Goal: Find specific page/section: Find specific page/section

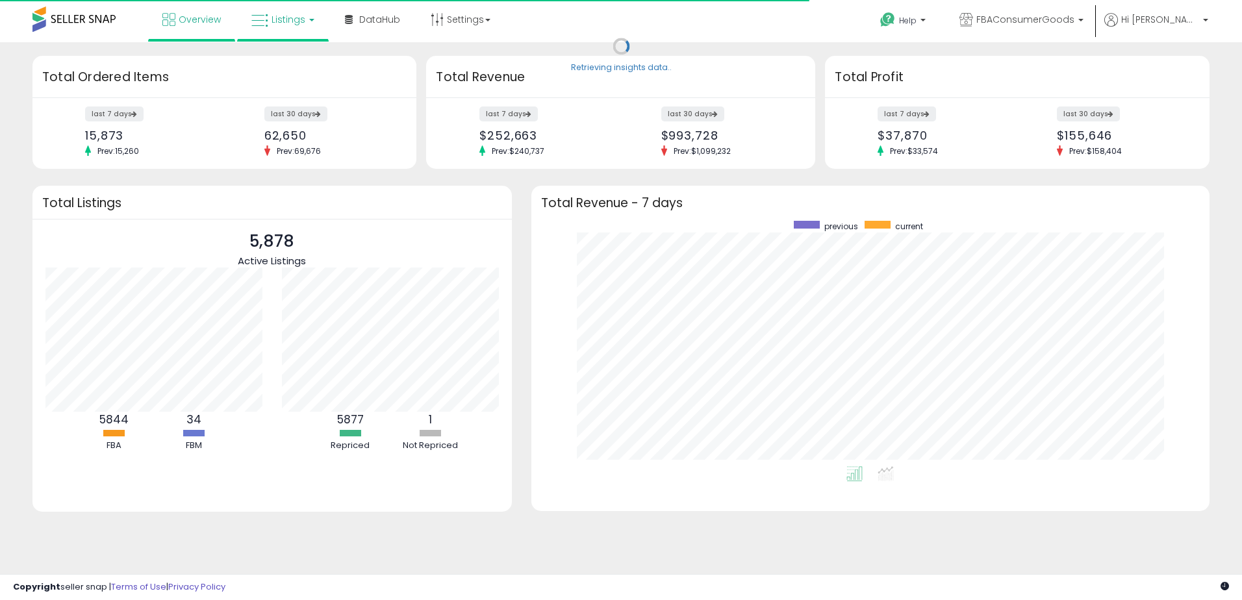
scroll to position [246, 652]
click at [290, 23] on span "Listings" at bounding box center [289, 19] width 34 height 13
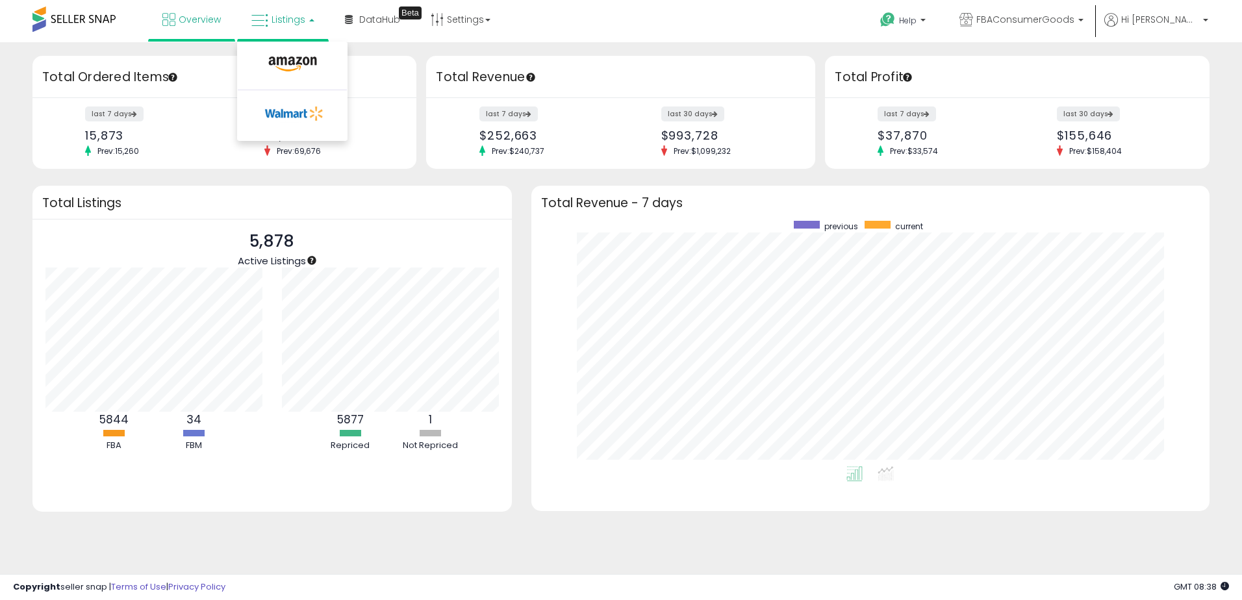
click at [290, 53] on li at bounding box center [292, 67] width 109 height 46
click at [295, 23] on span "Listings" at bounding box center [289, 19] width 34 height 13
click at [289, 46] on li at bounding box center [292, 67] width 109 height 46
click at [289, 60] on div "Total Ordered Items" at bounding box center [224, 77] width 384 height 42
click at [289, 17] on span "Listings" at bounding box center [289, 19] width 34 height 13
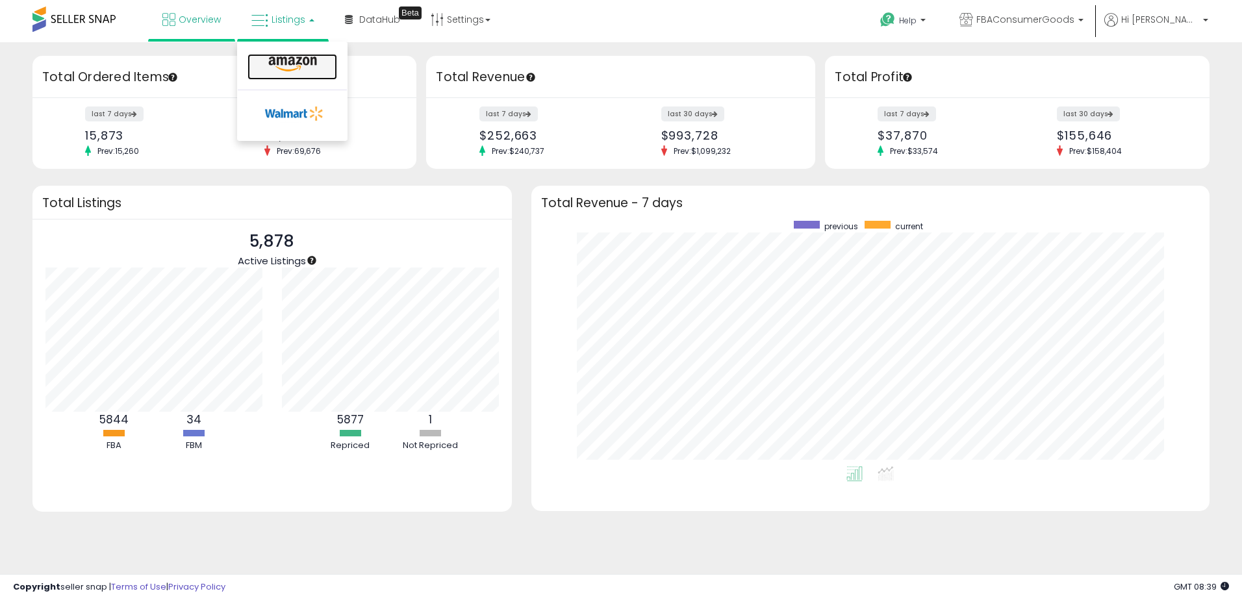
click at [285, 64] on icon at bounding box center [292, 64] width 57 height 17
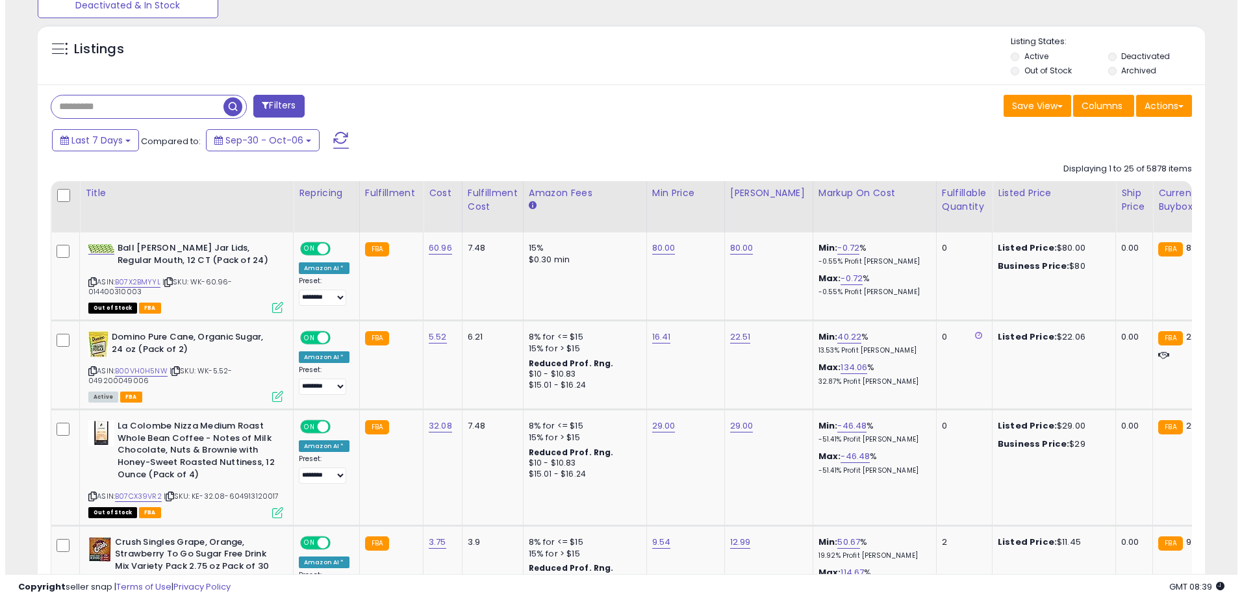
scroll to position [455, 0]
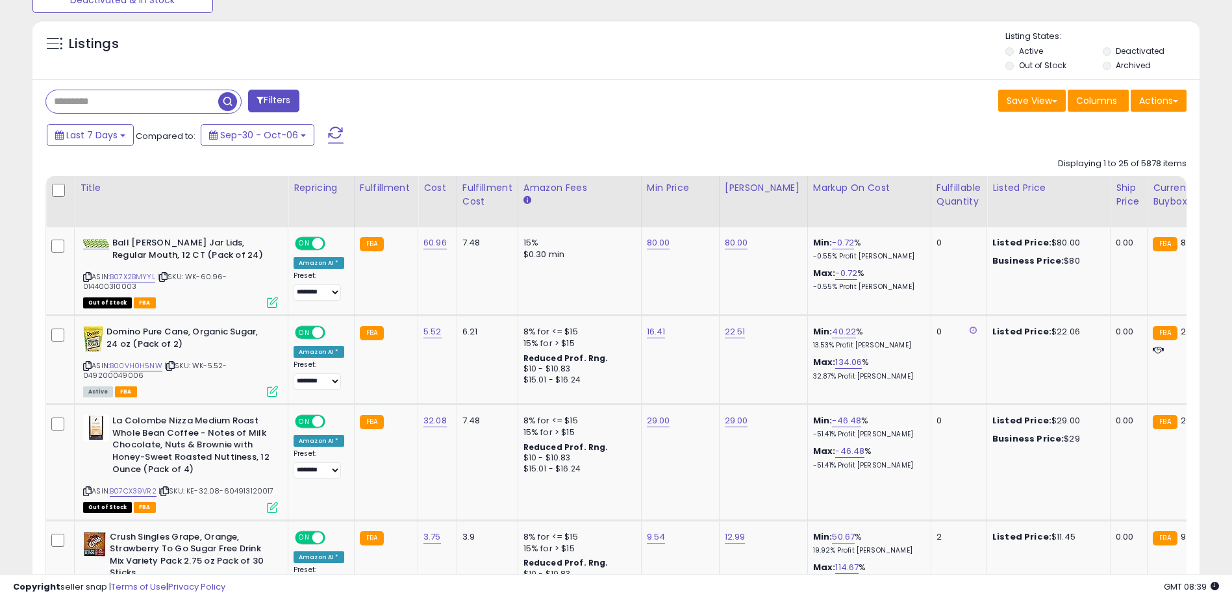
click at [268, 100] on button "Filters" at bounding box center [273, 101] width 51 height 23
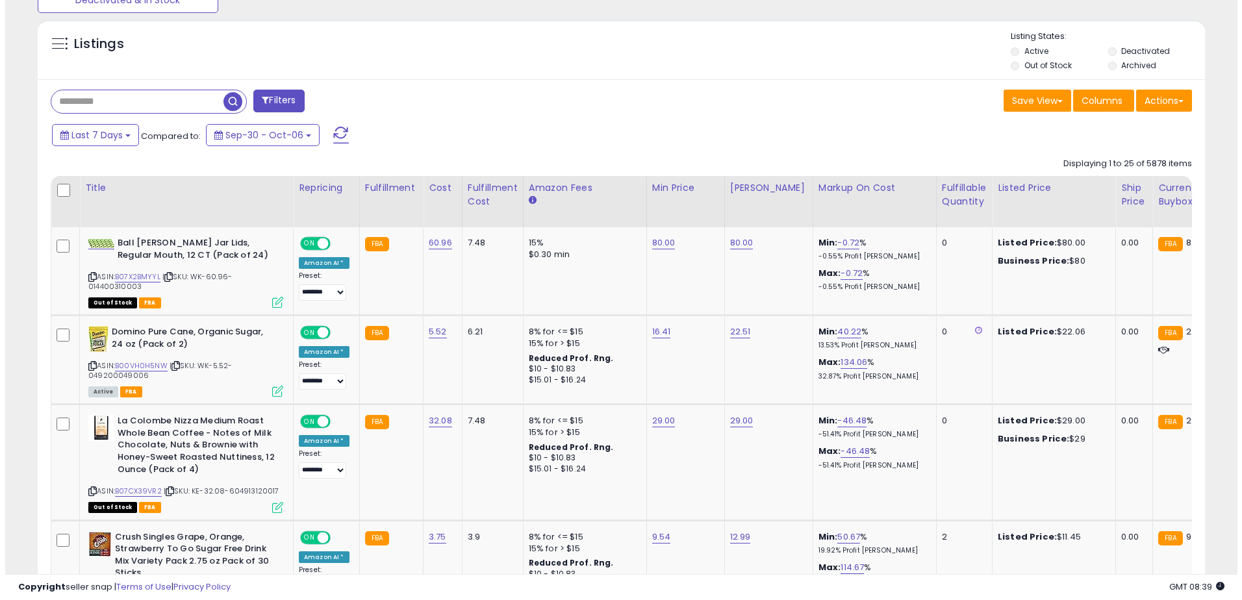
scroll to position [266, 683]
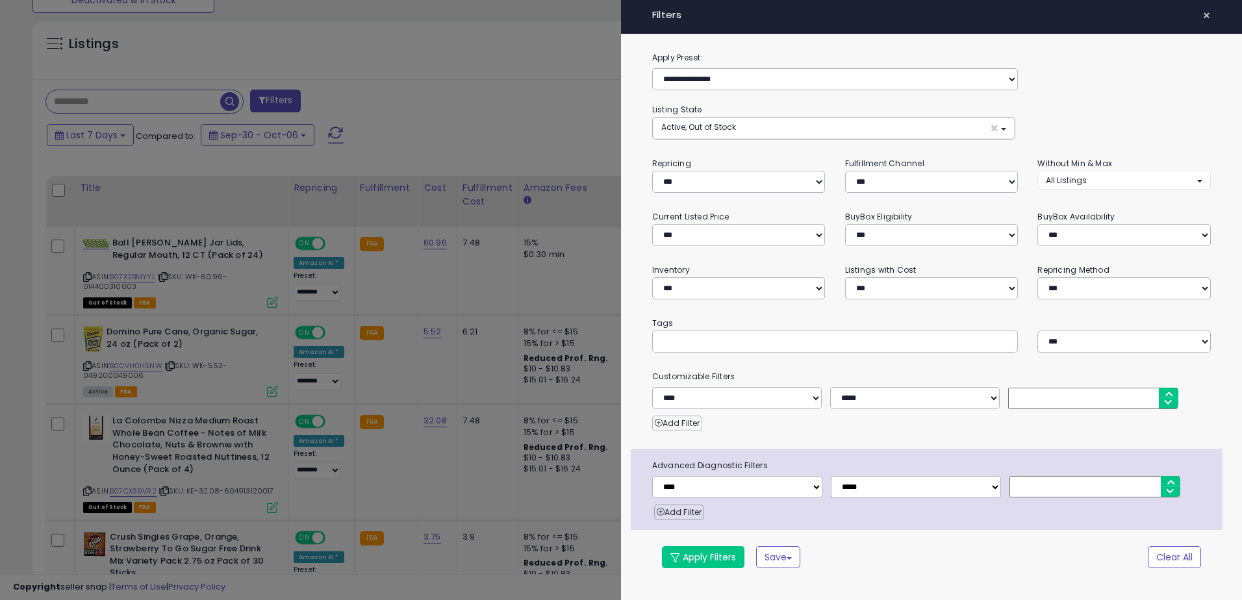
click at [268, 98] on div at bounding box center [621, 300] width 1242 height 600
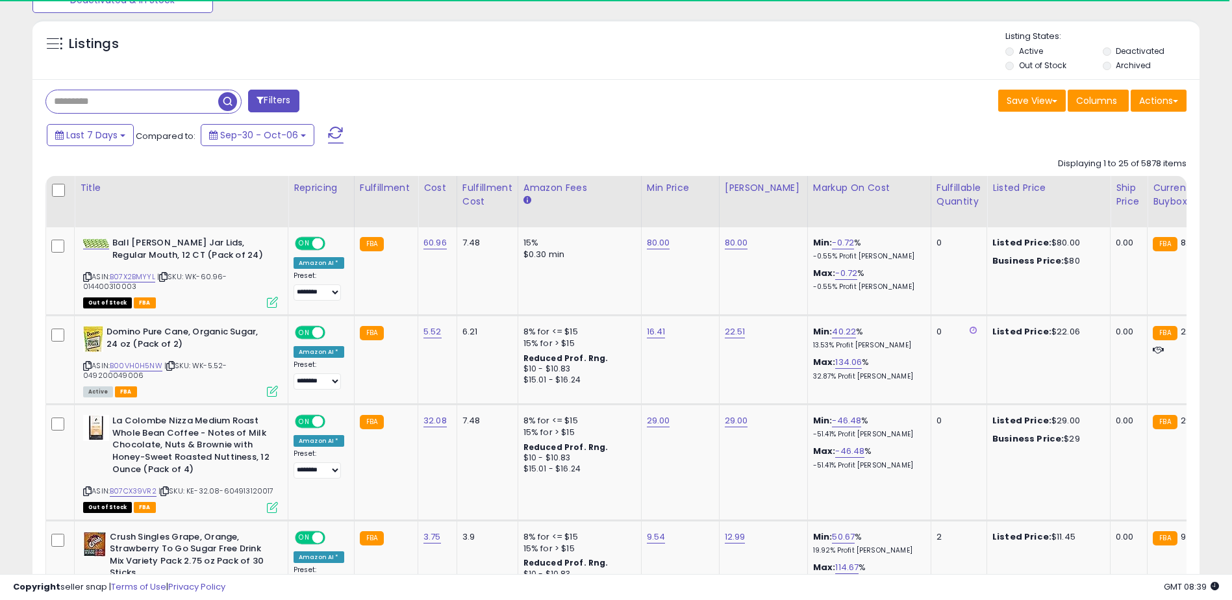
scroll to position [266, 677]
